Goal: Check status: Check status

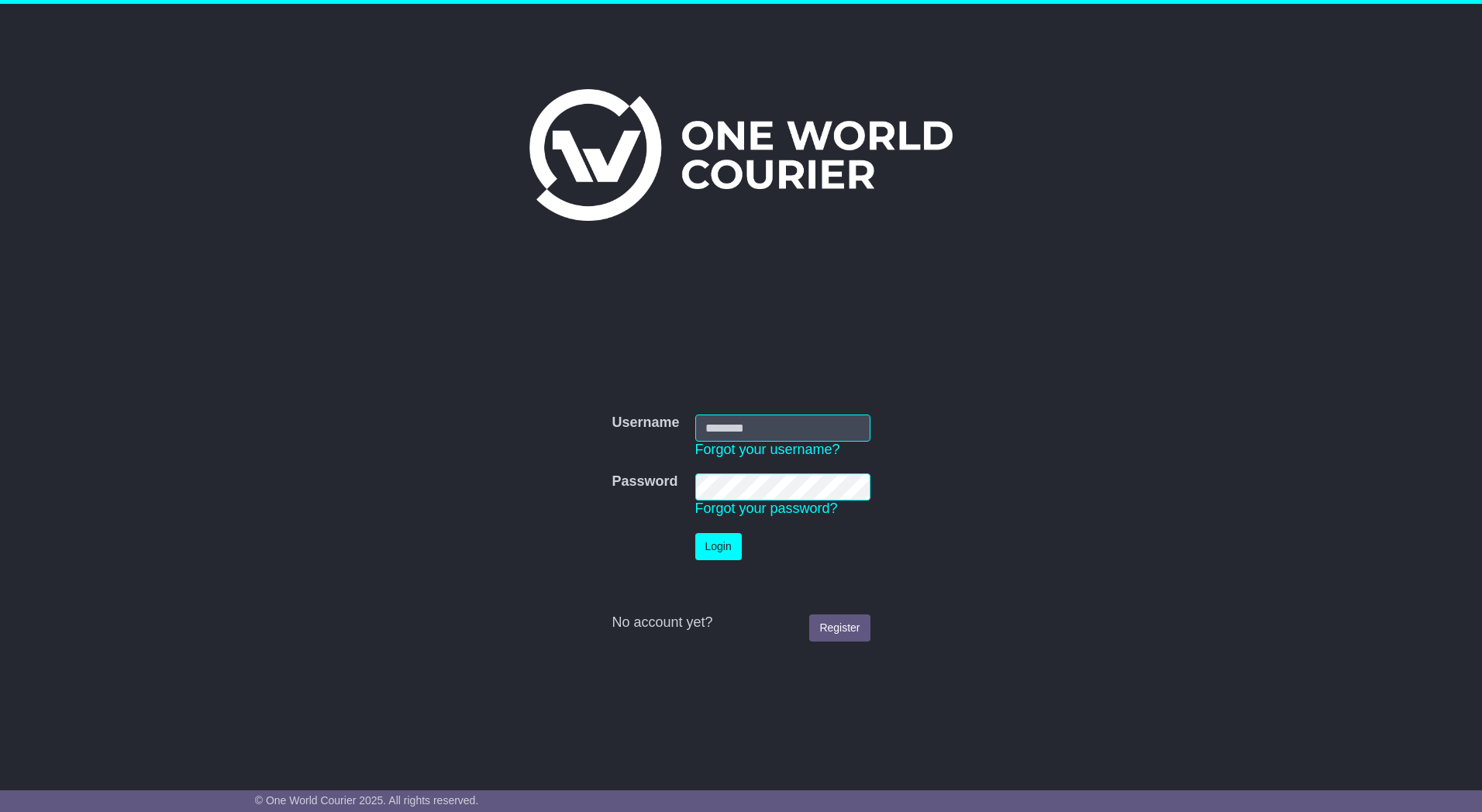
type input "*********"
click at [724, 554] on button "Login" at bounding box center [718, 546] width 46 height 27
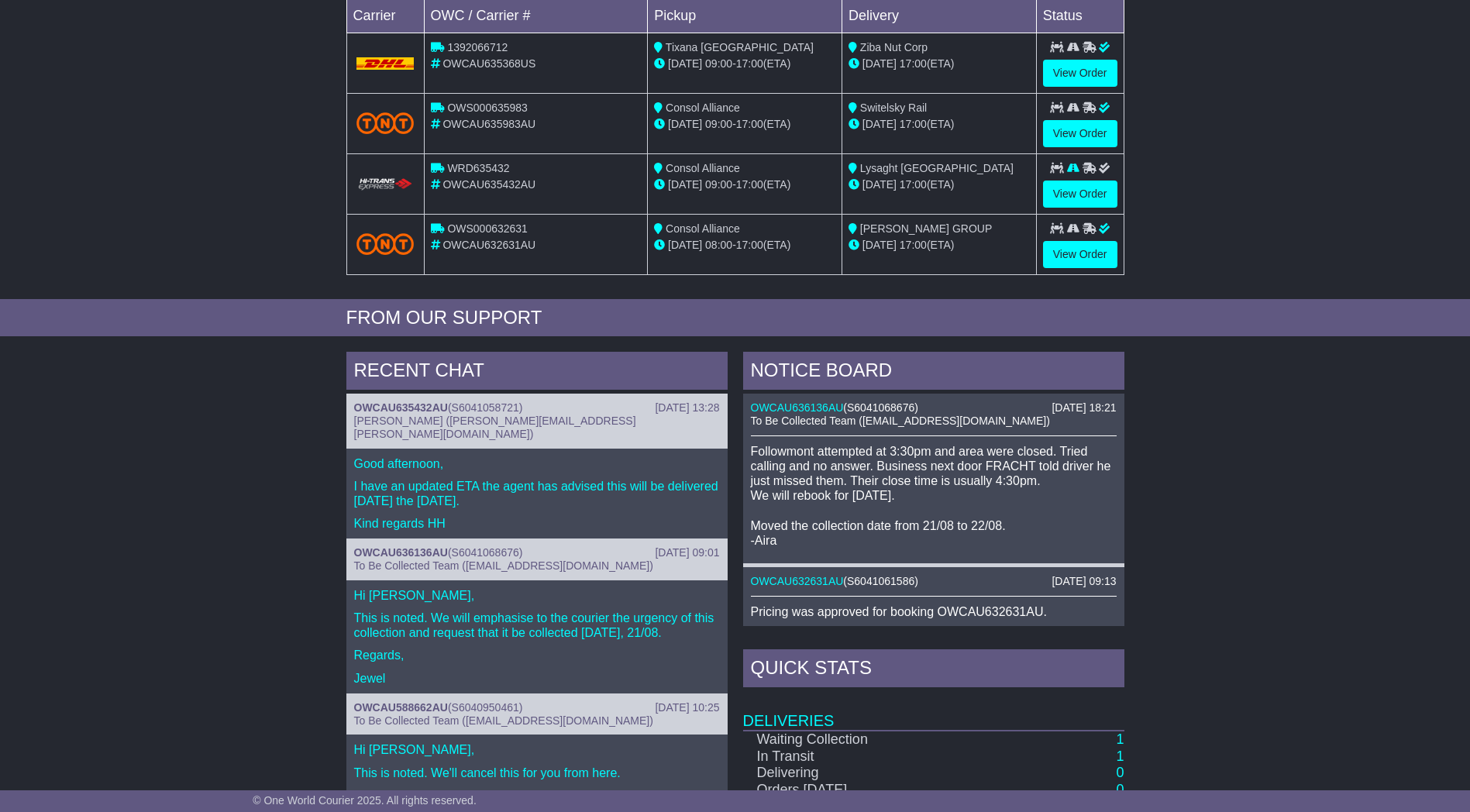
scroll to position [540, 0]
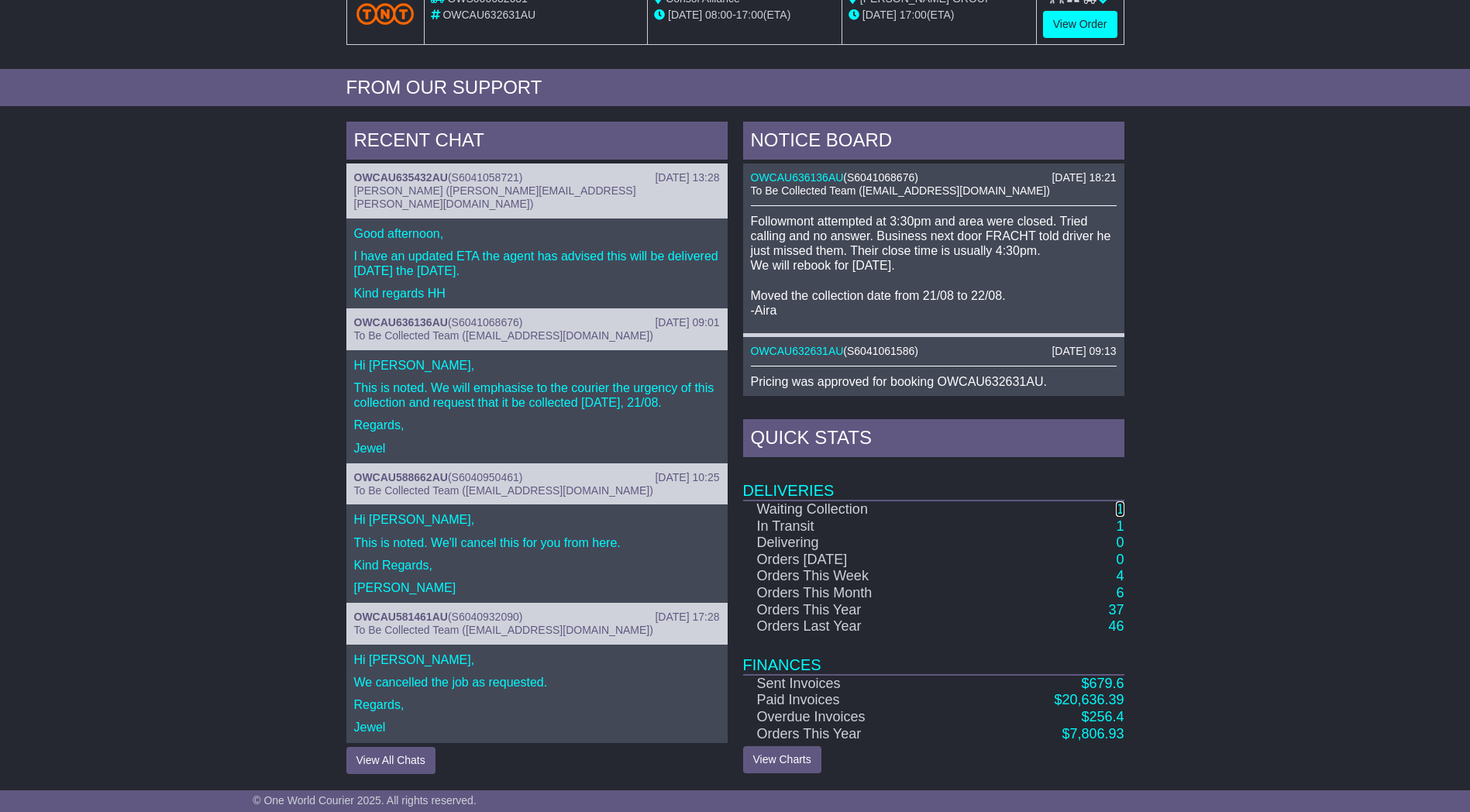
click at [1120, 509] on link "1" at bounding box center [1120, 509] width 8 height 15
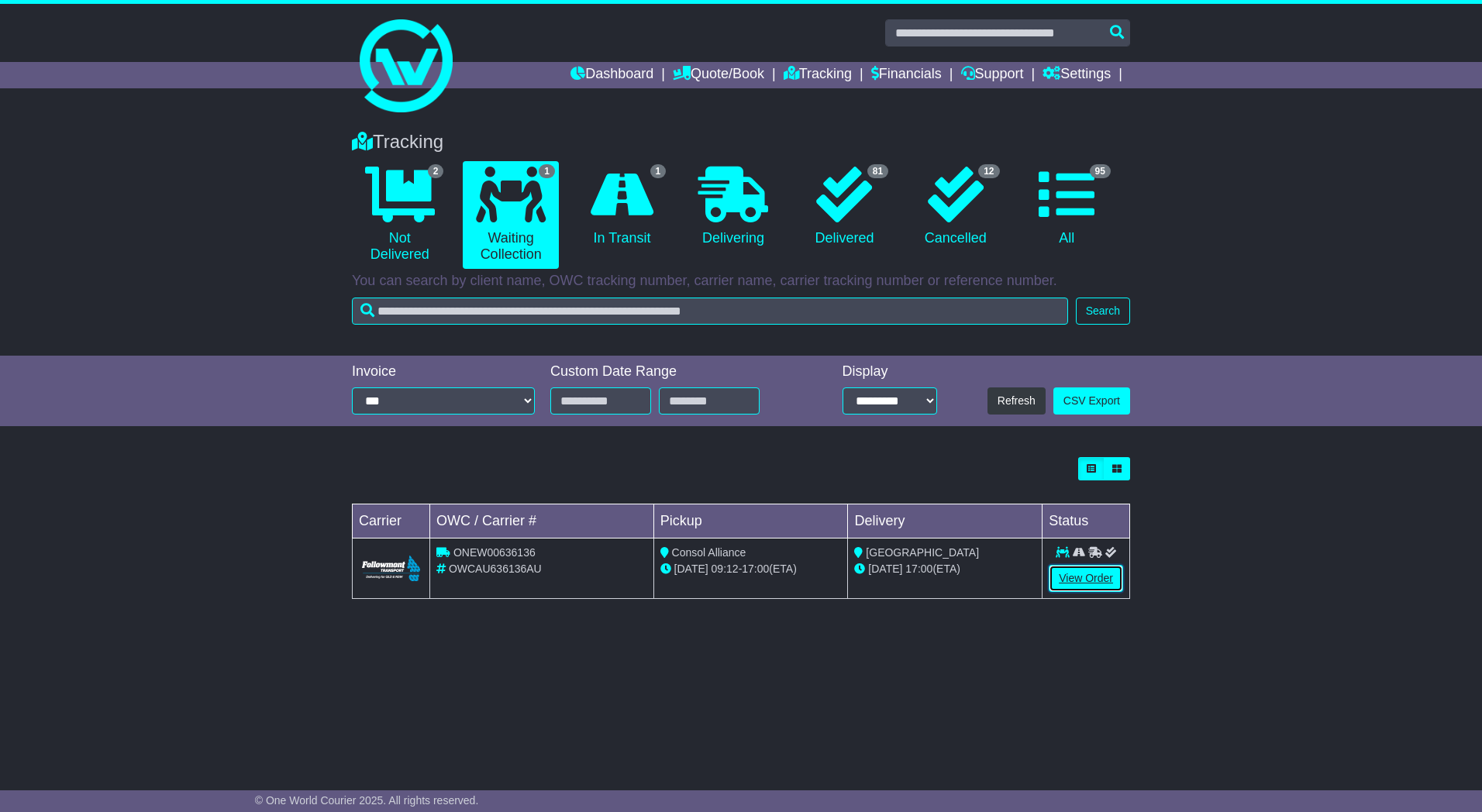
click at [1097, 579] on link "View Order" at bounding box center [1085, 578] width 74 height 27
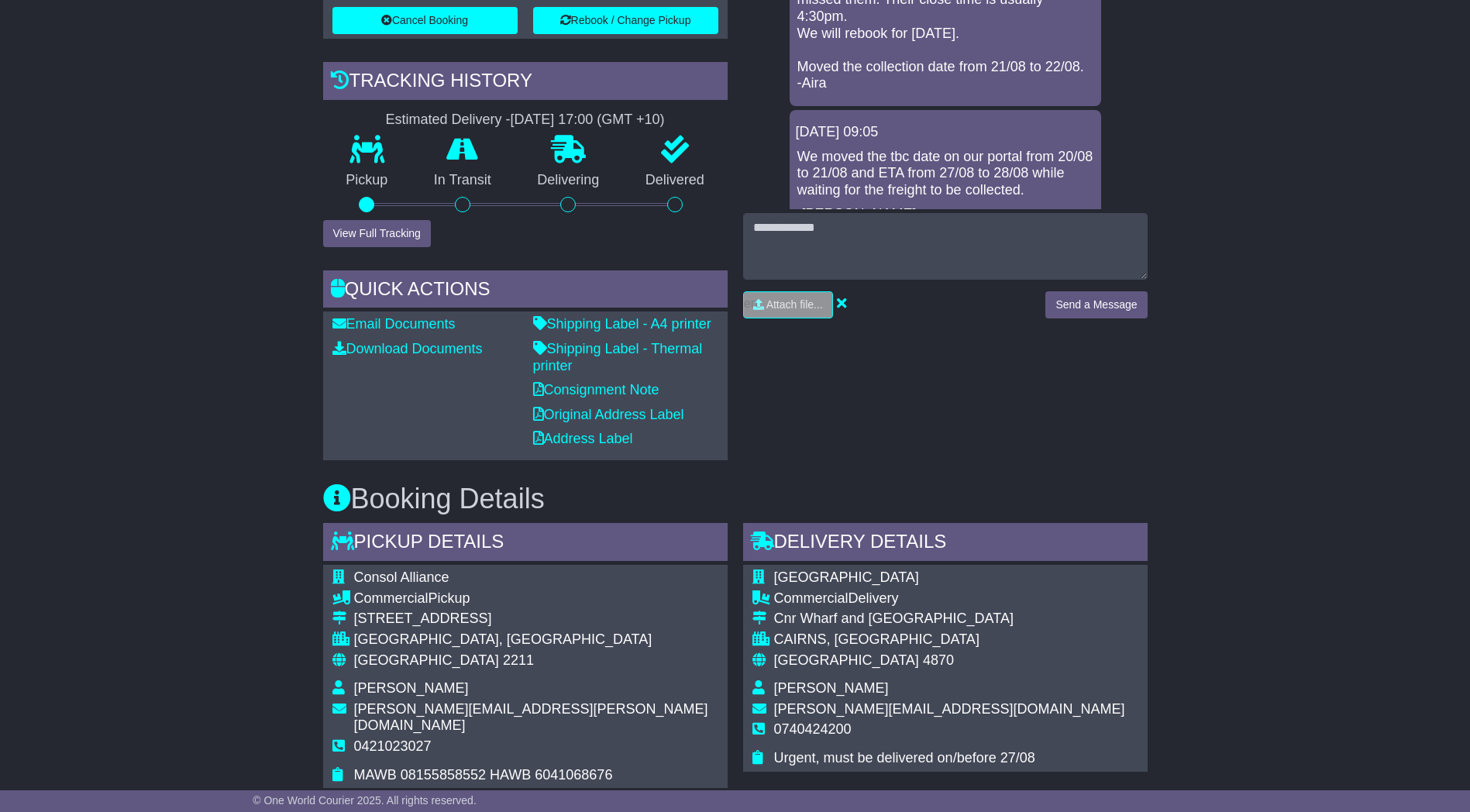
scroll to position [620, 0]
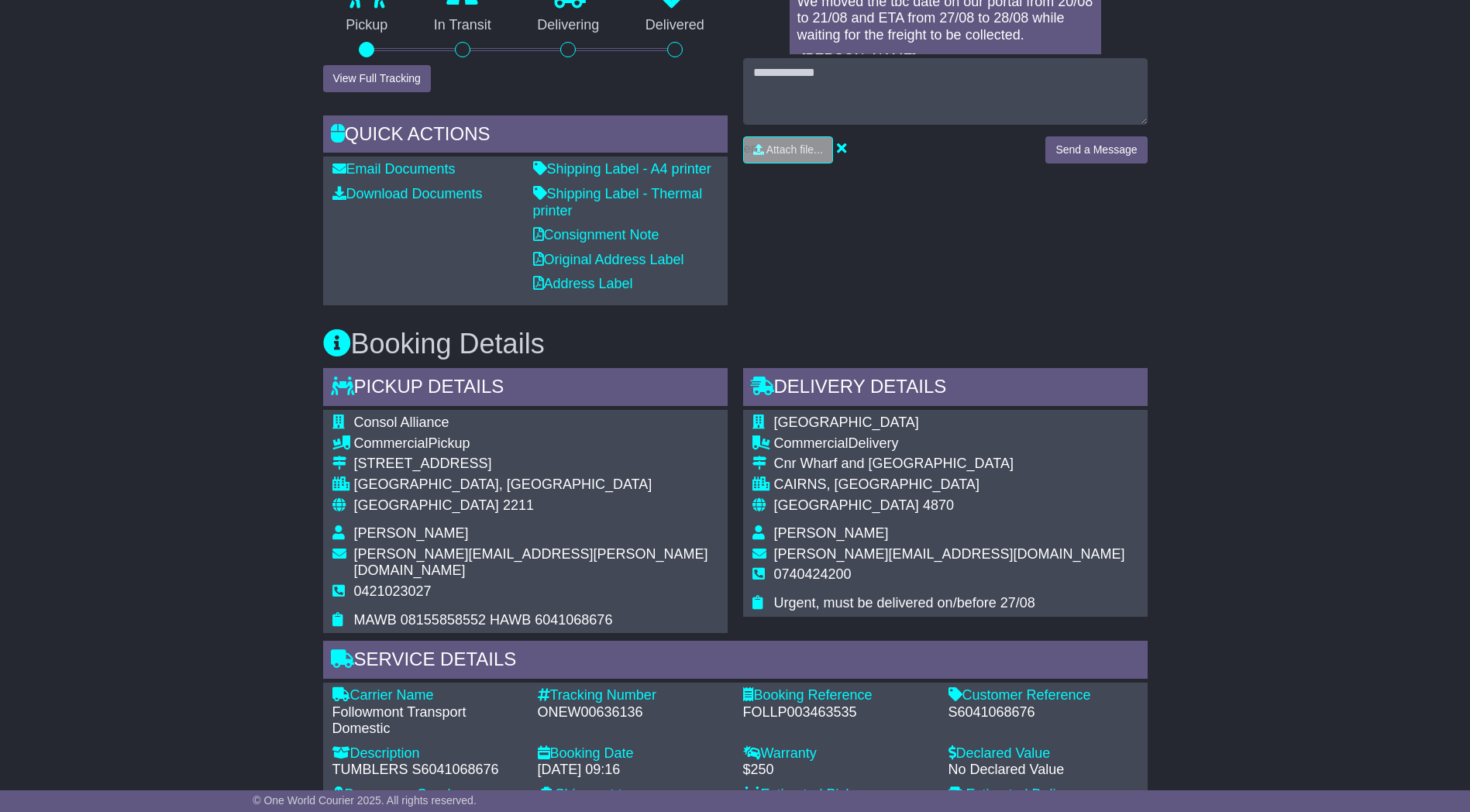
click at [620, 704] on div "ONEW00636136" at bounding box center [633, 712] width 190 height 17
copy div "ONEW00636136"
